Goal: Unclear

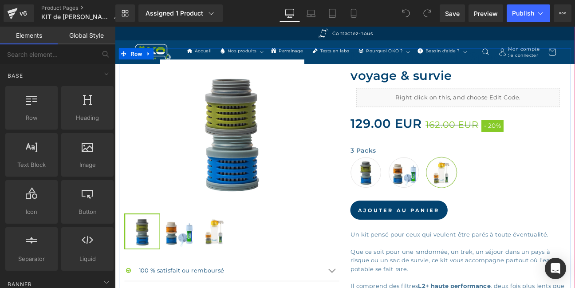
scroll to position [287, 0]
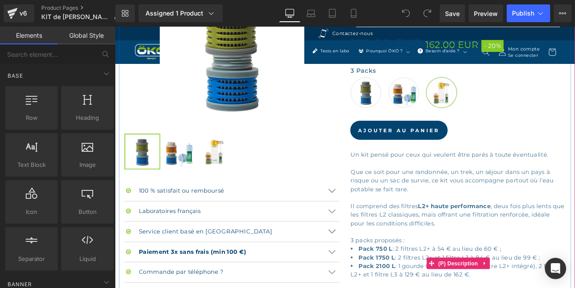
click at [518, 248] on p "Il comprend des filtres L2+ haute performance , deux fois plus lents que les fi…" at bounding box center [515, 246] width 251 height 30
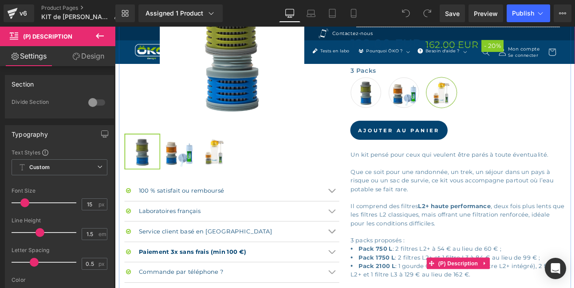
click at [511, 249] on p "Il comprend des filtres L2+ haute performance , deux fois plus lents que les fi…" at bounding box center [515, 246] width 251 height 30
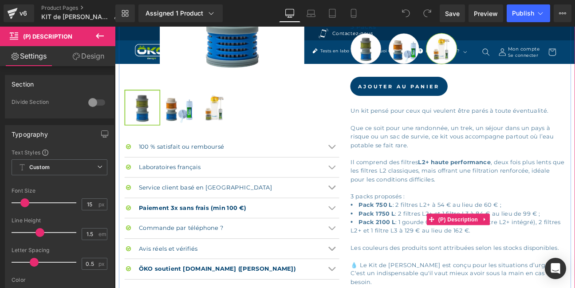
scroll to position [383, 0]
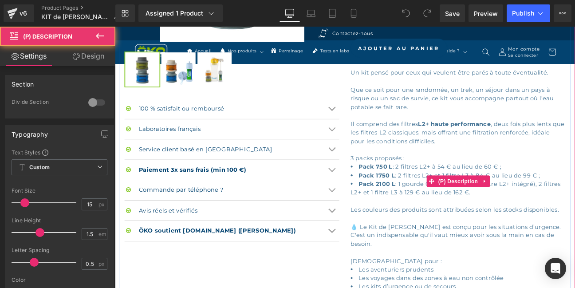
click at [452, 138] on p "Il comprend des filtres L2+ haute performance , deux fois plus lents que les fi…" at bounding box center [515, 151] width 251 height 30
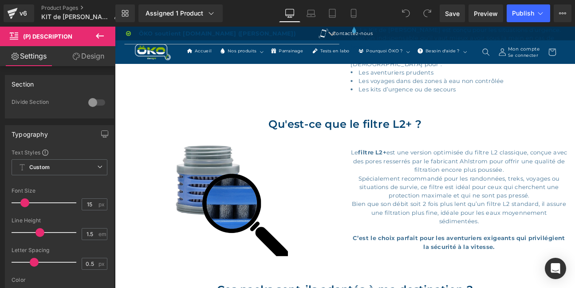
scroll to position [671, 0]
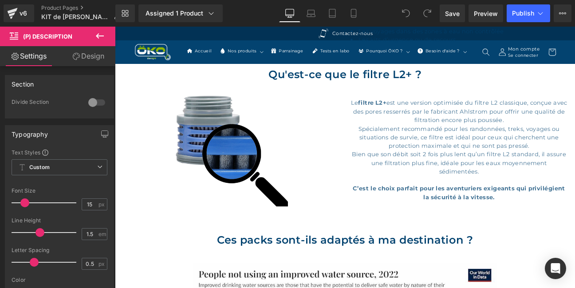
click at [511, 144] on p "Spécialement recommandé pour les randonnées, treks, voyages ou situations de su…" at bounding box center [516, 156] width 253 height 30
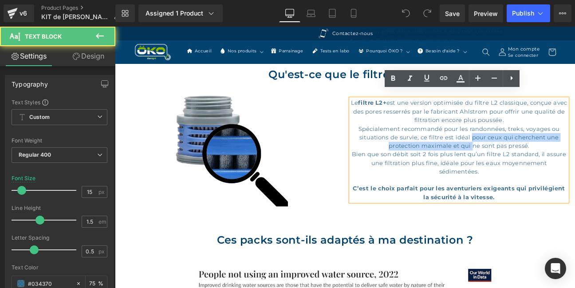
click at [529, 152] on p "Spécialement recommandé pour les randonnées, treks, voyages ou situations de su…" at bounding box center [516, 156] width 253 height 30
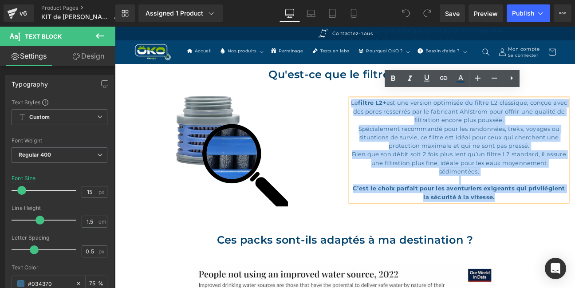
drag, startPoint x: 563, startPoint y: 215, endPoint x: 396, endPoint y: 106, distance: 198.5
click at [396, 111] on div "Le filtre L2+ est une version optimisée du filtre L2 classique, conçue avec des…" at bounding box center [516, 171] width 253 height 120
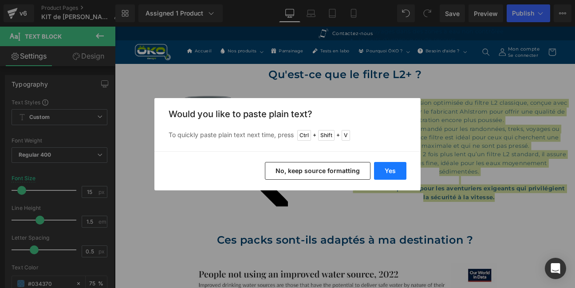
click at [389, 167] on button "Yes" at bounding box center [390, 171] width 32 height 18
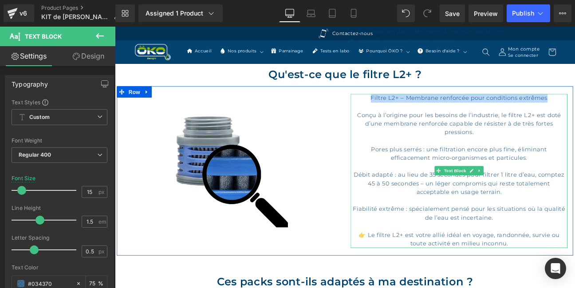
drag, startPoint x: 622, startPoint y: 101, endPoint x: 411, endPoint y: 102, distance: 210.7
click at [411, 105] on div "Filtre L2+ – Membrane renforcée pour conditions extrêmes Conçu à l’origine pour…" at bounding box center [516, 195] width 253 height 180
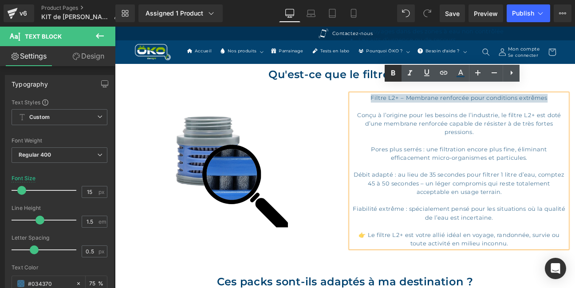
click at [392, 73] on icon at bounding box center [393, 73] width 4 height 5
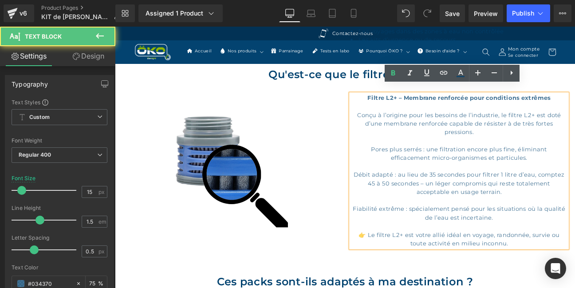
click at [571, 212] on div "Filtre L2+ – Membrane renforcée pour conditions extrêmes Conçu à l’origine pour…" at bounding box center [516, 195] width 253 height 180
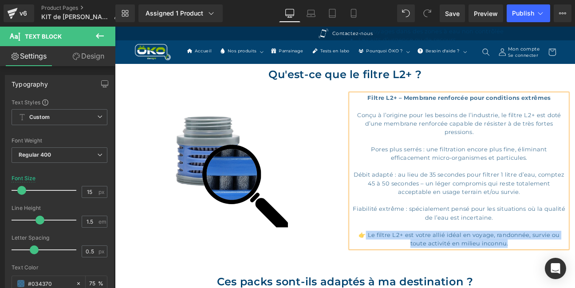
drag, startPoint x: 576, startPoint y: 273, endPoint x: 407, endPoint y: 258, distance: 169.7
click at [407, 258] on div "Filtre L2+ – Membrane renforcée pour conditions extrêmes Conçu à l’origine pour…" at bounding box center [516, 195] width 253 height 180
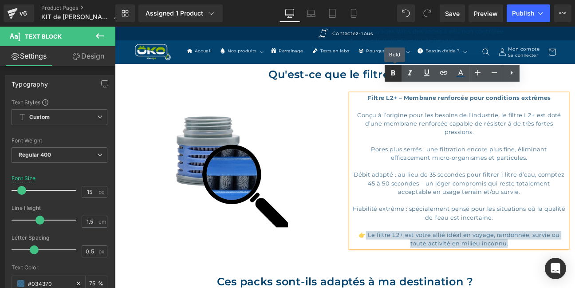
click at [394, 72] on icon at bounding box center [393, 73] width 4 height 5
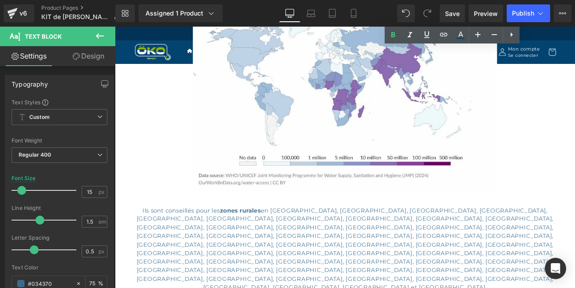
scroll to position [383, 0]
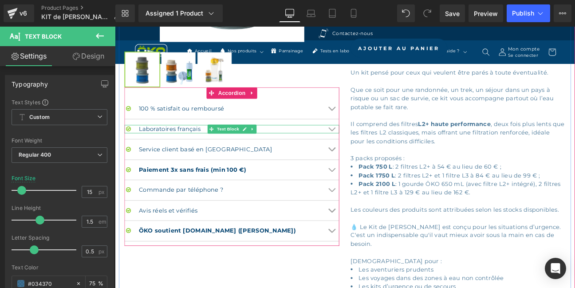
click at [367, 145] on div "Laboratoires français" at bounding box center [251, 146] width 251 height 10
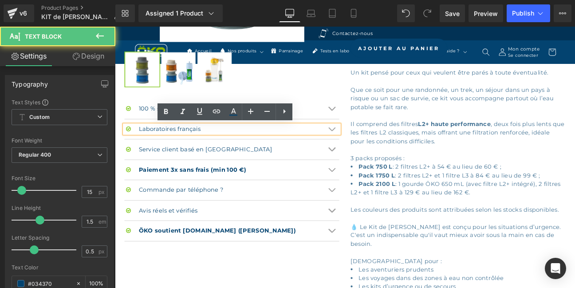
click at [132, 149] on icon at bounding box center [131, 145] width 7 height 7
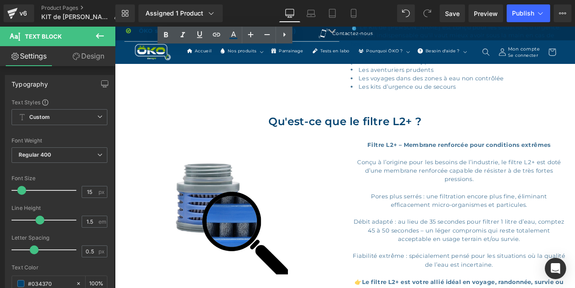
scroll to position [670, 0]
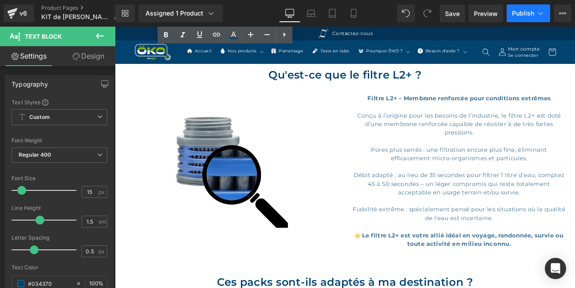
click at [528, 12] on span "Publish" at bounding box center [523, 13] width 22 height 7
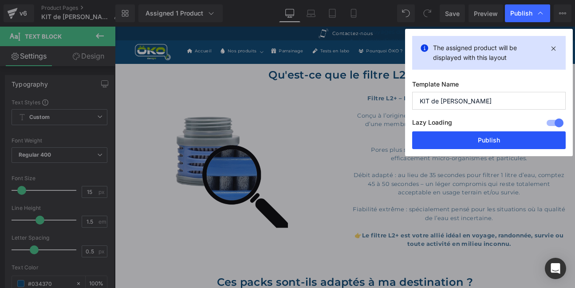
click at [504, 136] on button "Publish" at bounding box center [488, 140] width 153 height 18
